Goal: Task Accomplishment & Management: Use online tool/utility

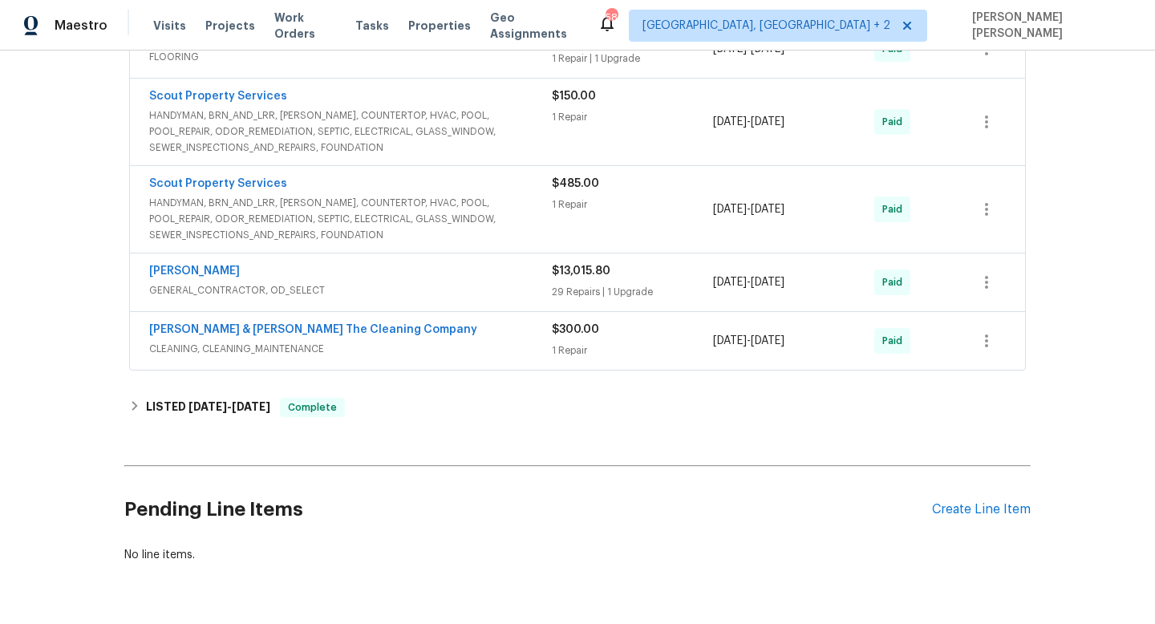
scroll to position [751, 0]
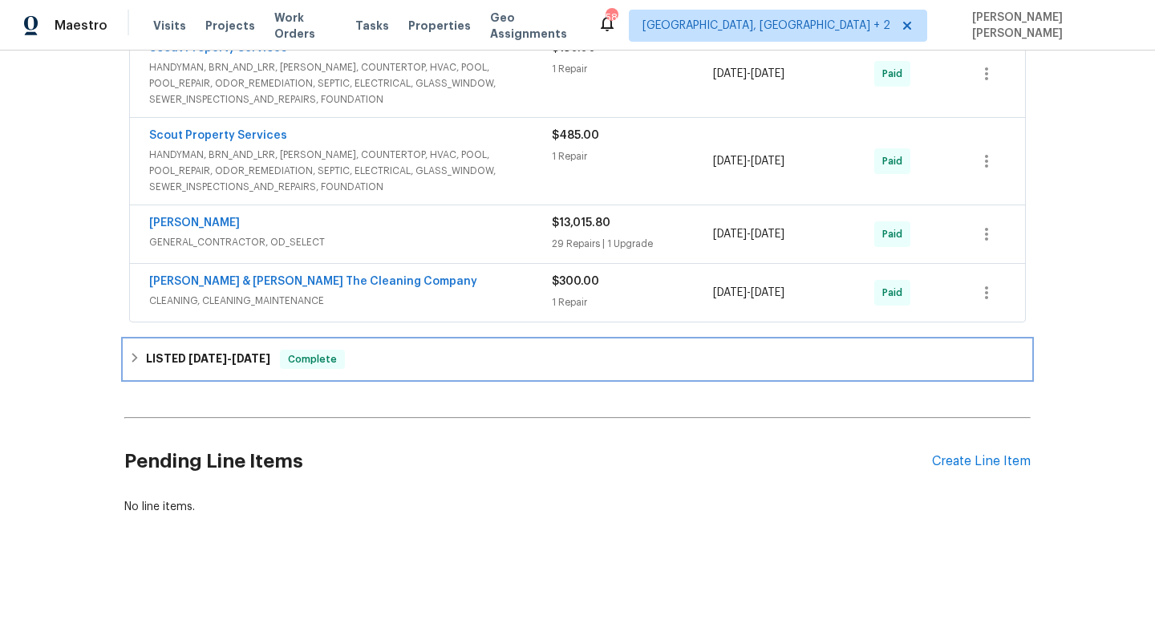
click at [387, 356] on div "LISTED [DATE] - [DATE] Complete" at bounding box center [577, 359] width 897 height 19
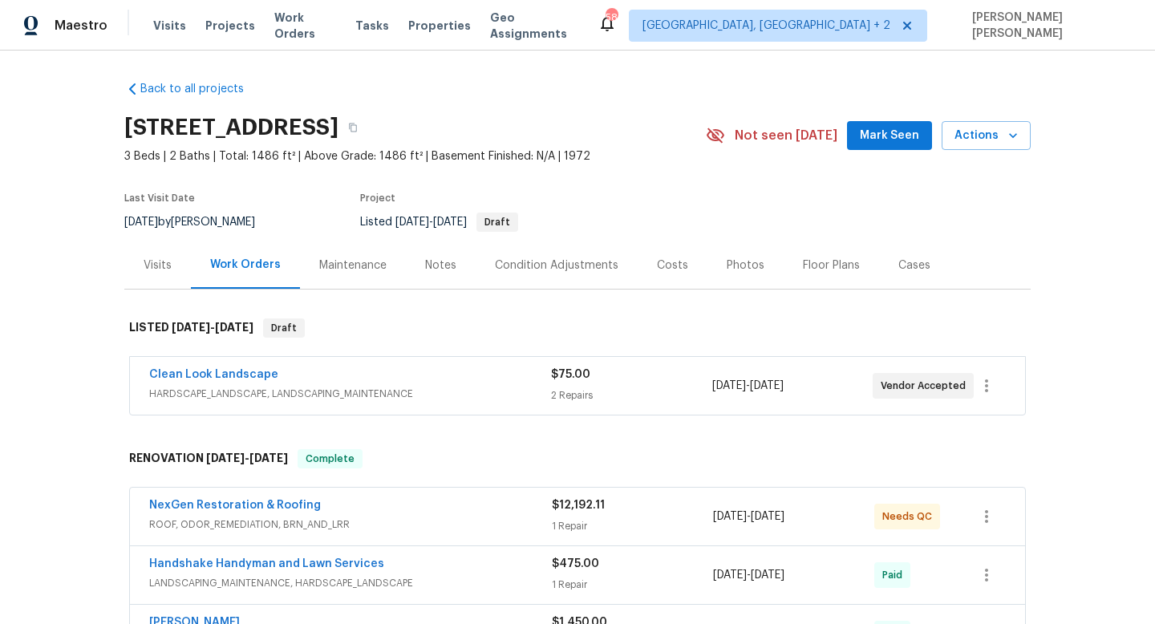
scroll to position [0, 0]
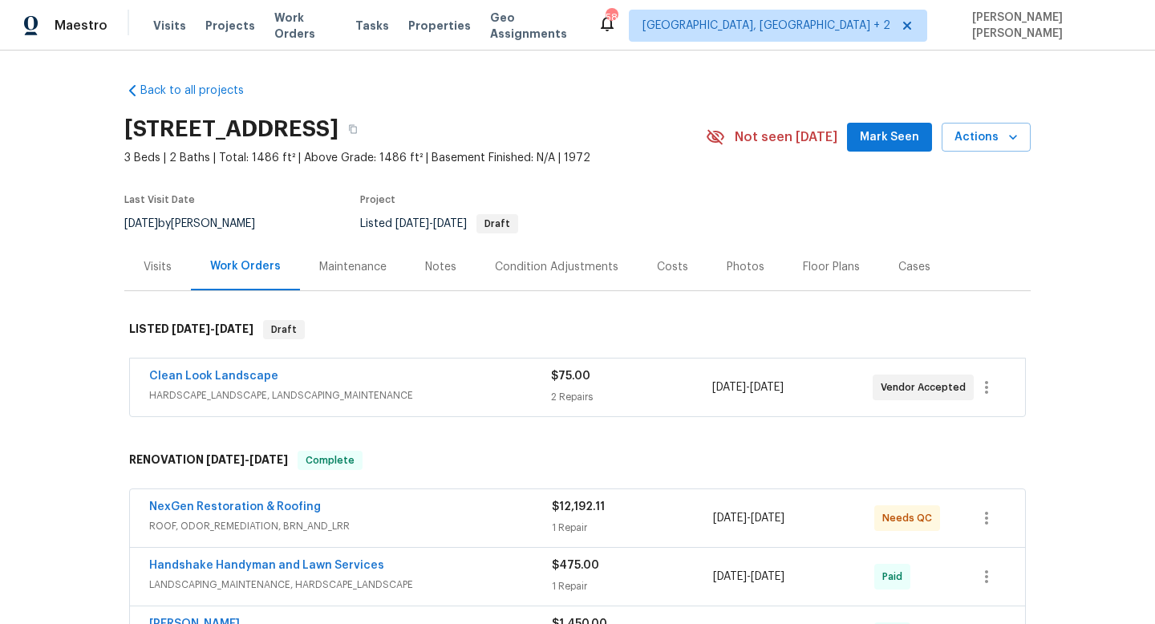
click at [366, 379] on div "Clean Look Landscape" at bounding box center [350, 377] width 402 height 19
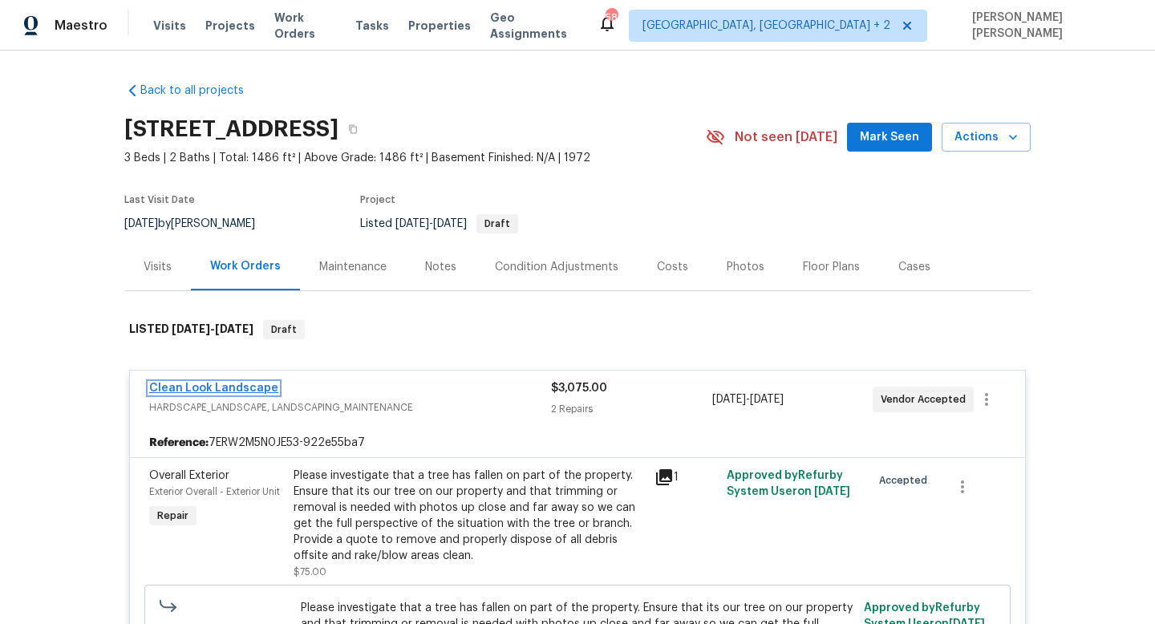
click at [249, 389] on link "Clean Look Landscape" at bounding box center [213, 388] width 129 height 11
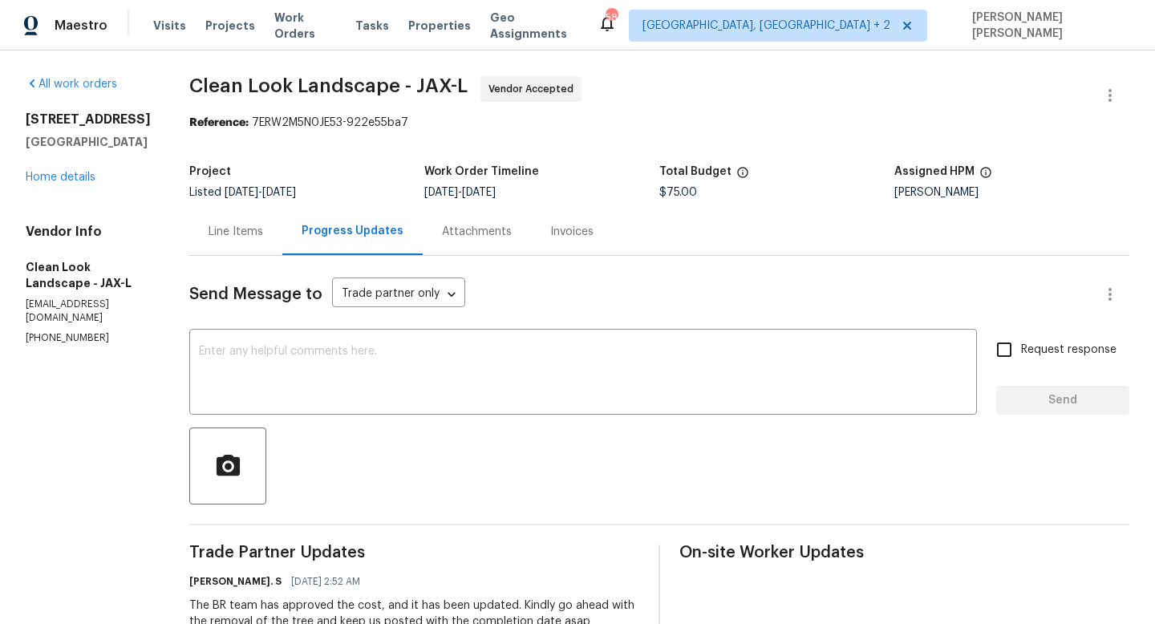
click at [263, 237] on div "Line Items" at bounding box center [236, 232] width 55 height 16
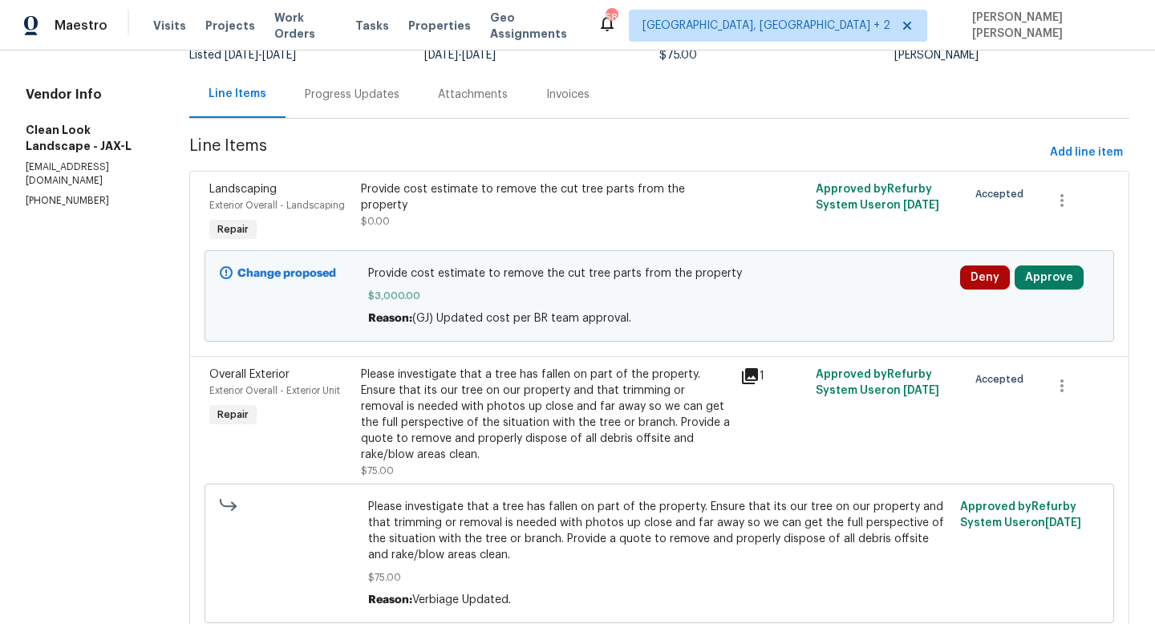
scroll to position [140, 0]
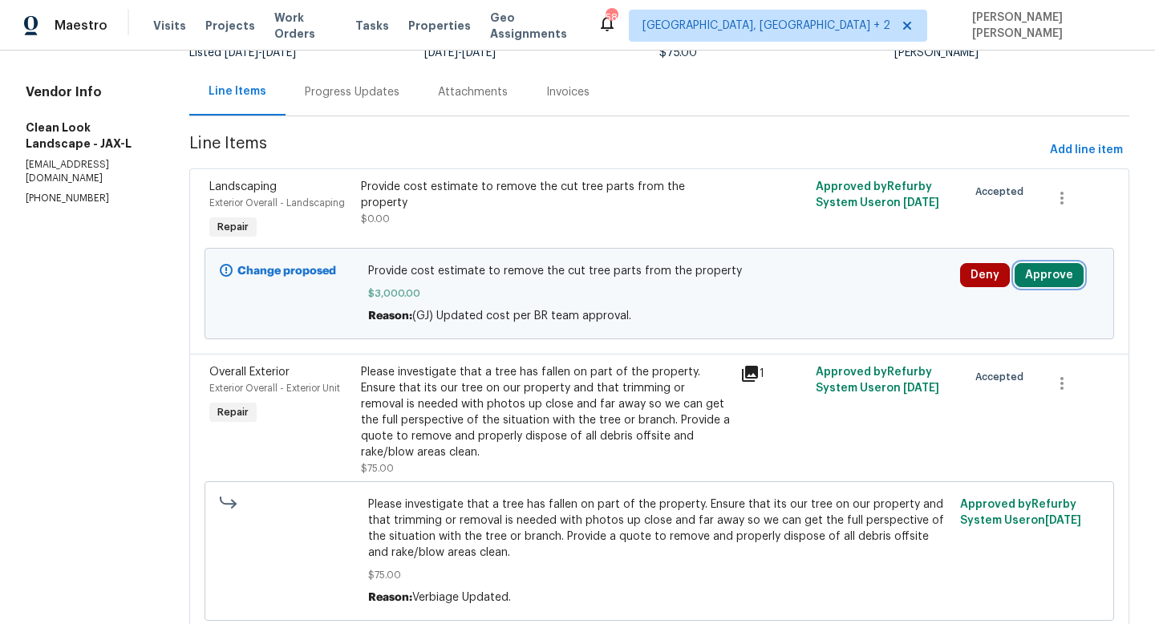
click at [1043, 278] on button "Approve" at bounding box center [1048, 275] width 69 height 24
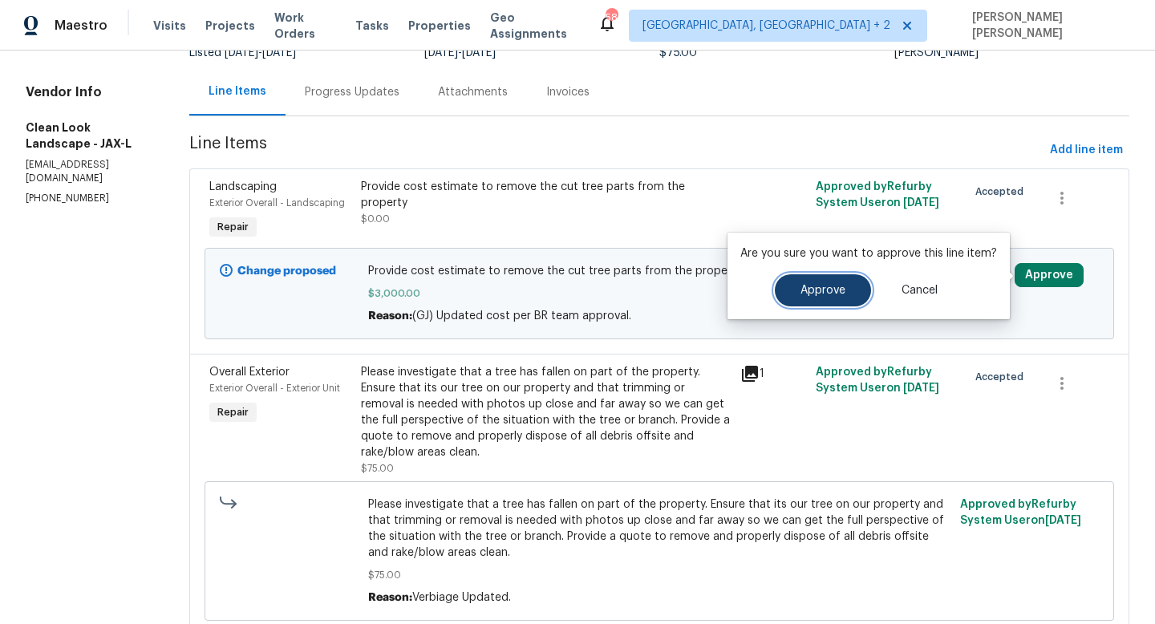
click at [812, 294] on span "Approve" at bounding box center [822, 291] width 45 height 12
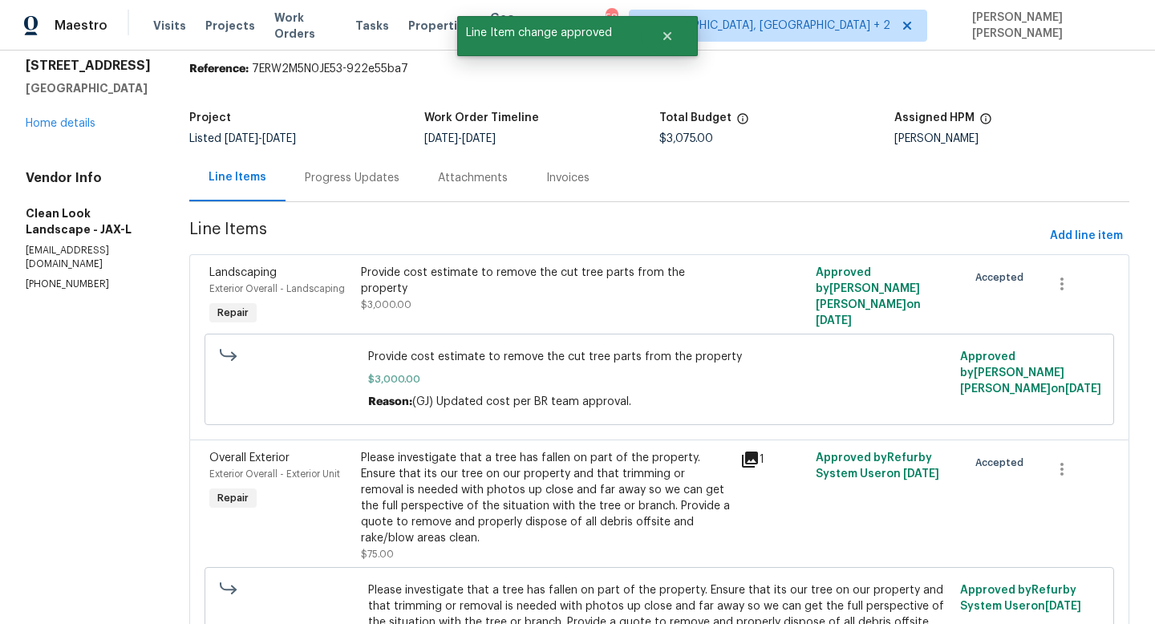
scroll to position [0, 0]
